Goal: Task Accomplishment & Management: Use online tool/utility

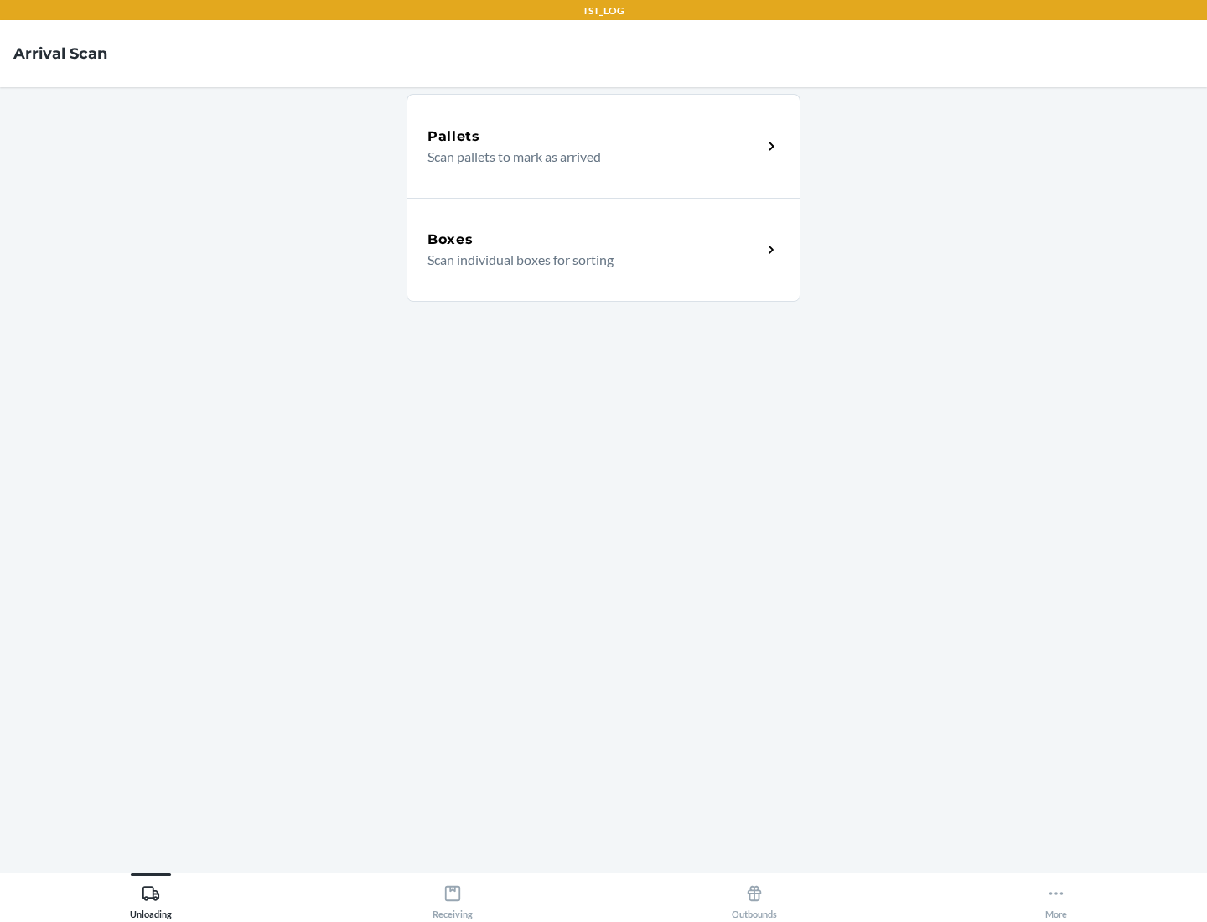
click at [594, 240] on div "Boxes" at bounding box center [594, 240] width 334 height 20
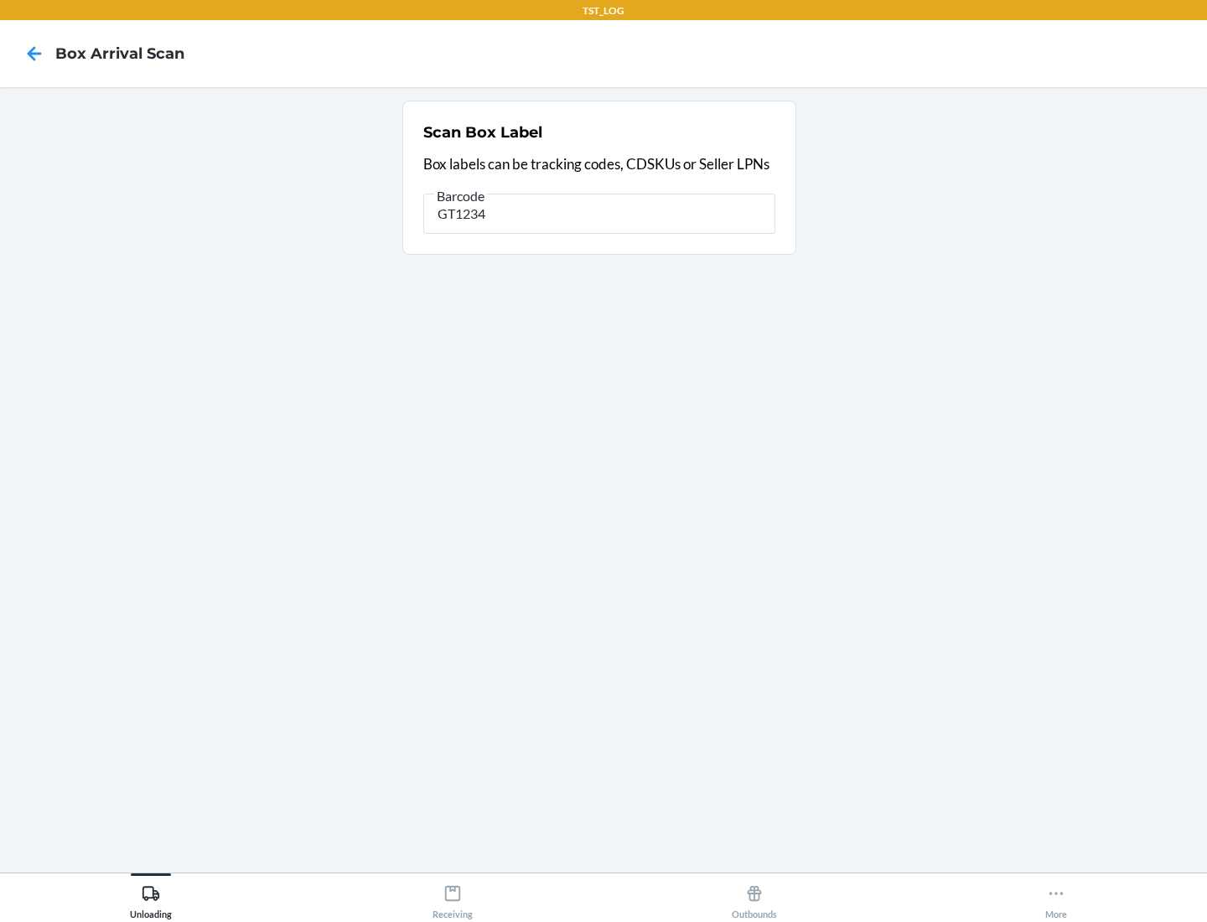
type input "GT1234"
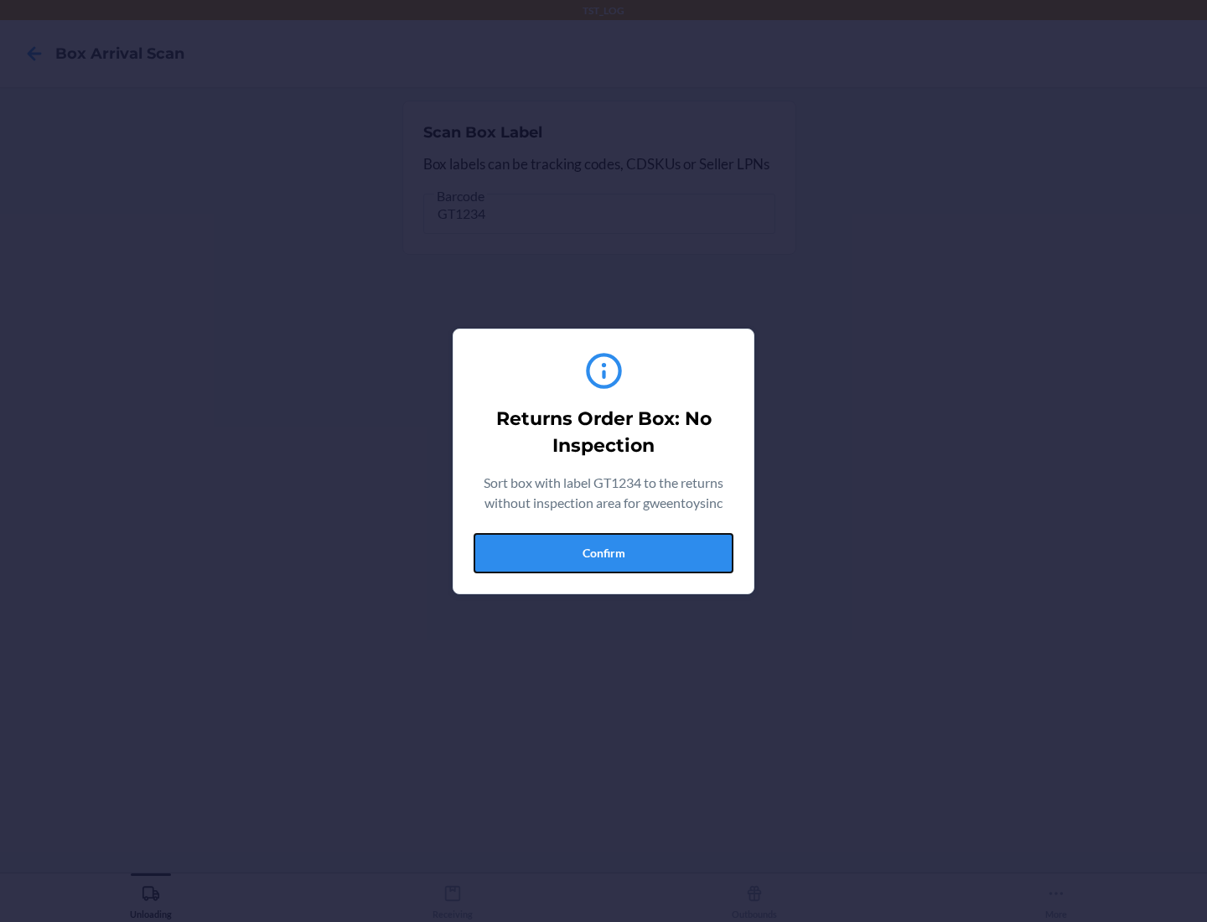
click at [603, 552] on button "Confirm" at bounding box center [604, 553] width 260 height 40
